Goal: Task Accomplishment & Management: Manage account settings

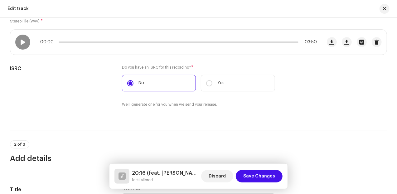
scroll to position [130, 0]
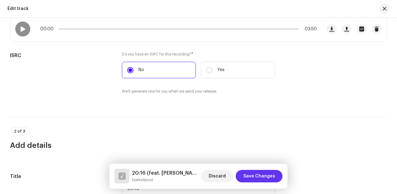
click at [270, 176] on span "Save Changes" at bounding box center [259, 176] width 32 height 12
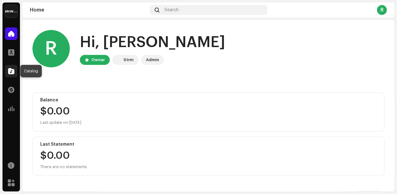
click at [8, 69] on div at bounding box center [11, 71] width 12 height 12
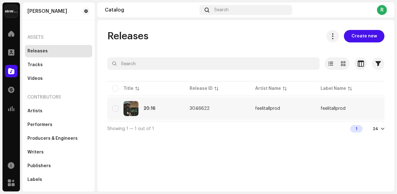
click at [208, 109] on span "3046622" at bounding box center [200, 108] width 20 height 4
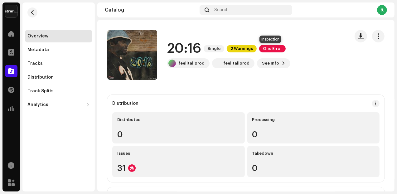
click at [272, 51] on span "One Error" at bounding box center [272, 48] width 27 height 7
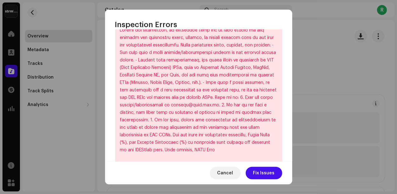
scroll to position [222, 0]
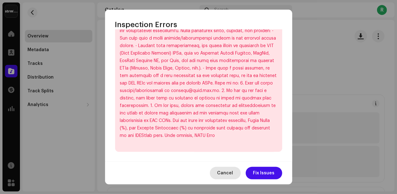
click at [228, 174] on span "Cancel" at bounding box center [225, 173] width 16 height 12
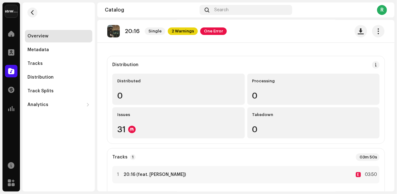
scroll to position [0, 0]
